Goal: Communication & Community: Answer question/provide support

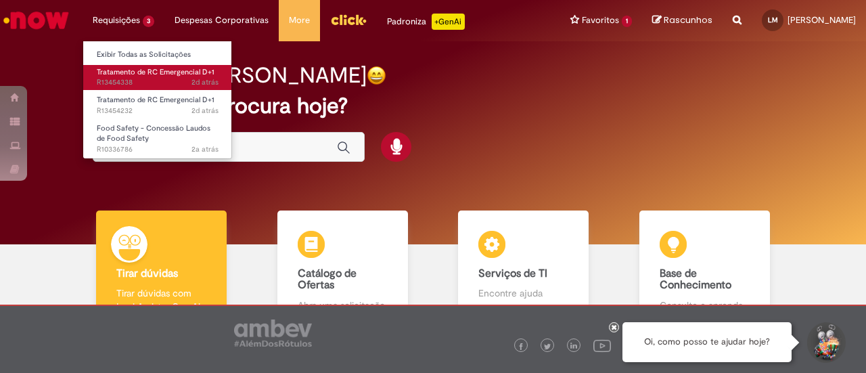
click at [145, 82] on span "2d atrás 2 dias atrás R13454338" at bounding box center [158, 82] width 122 height 11
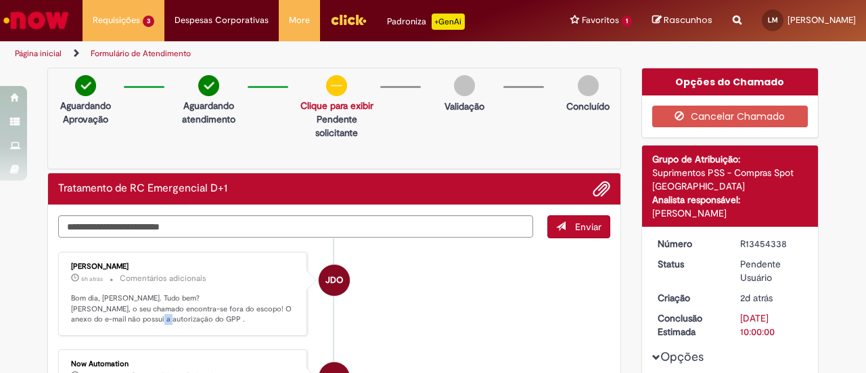
drag, startPoint x: 176, startPoint y: 315, endPoint x: 189, endPoint y: 316, distance: 13.6
click at [189, 316] on p "Bom dia, [PERSON_NAME]. Tudo bem? [PERSON_NAME], o seu chamado encontra-se fora…" at bounding box center [183, 309] width 225 height 32
click at [215, 228] on textarea "Digite sua mensagem aqui..." at bounding box center [295, 226] width 475 height 22
type textarea "*"
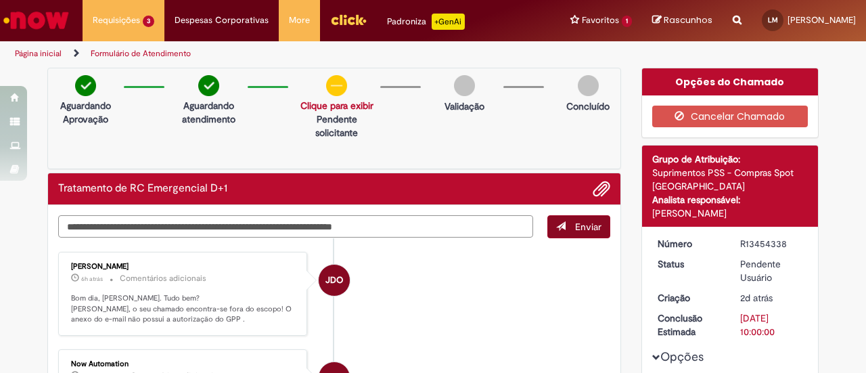
type textarea "**********"
click at [580, 221] on span "Enviar" at bounding box center [588, 226] width 26 height 12
